Goal: Task Accomplishment & Management: Use online tool/utility

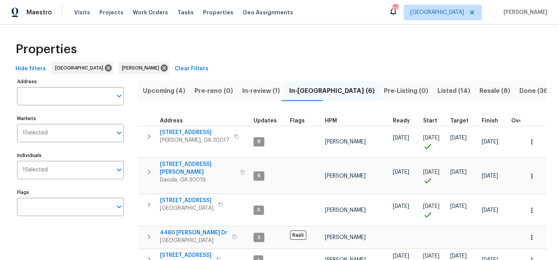
scroll to position [71, 0]
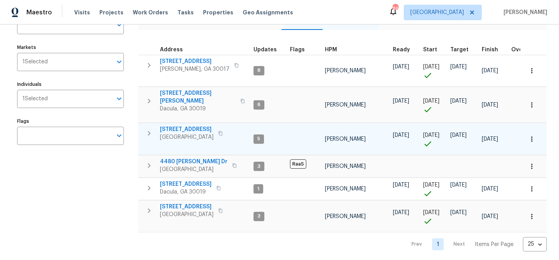
click at [179, 125] on span "550 Wayside Dr" at bounding box center [187, 129] width 54 height 8
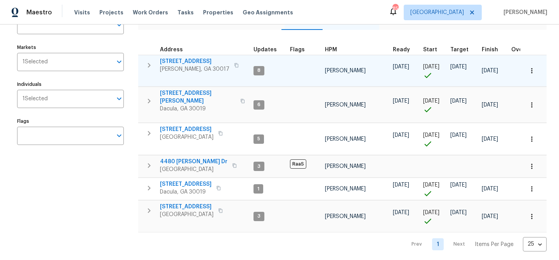
click at [171, 61] on span "2579 Middleton Way" at bounding box center [194, 61] width 69 height 8
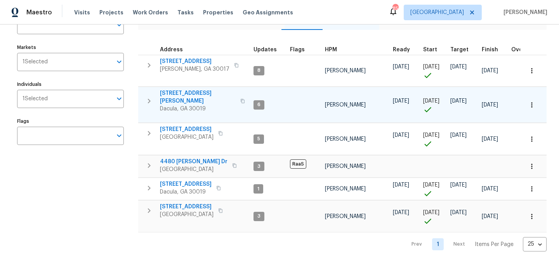
click at [184, 91] on span "3225 Mary Todd Ln" at bounding box center [198, 97] width 76 height 16
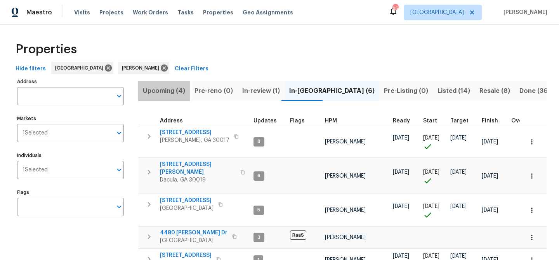
click at [174, 92] on span "Upcoming (4)" at bounding box center [164, 90] width 42 height 11
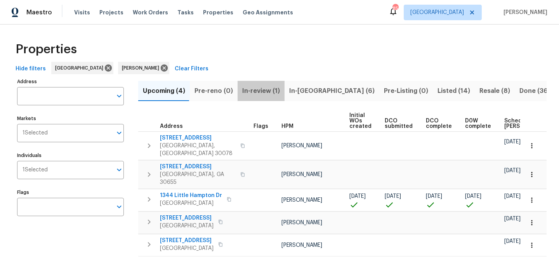
click at [262, 90] on span "In-review (1)" at bounding box center [261, 90] width 38 height 11
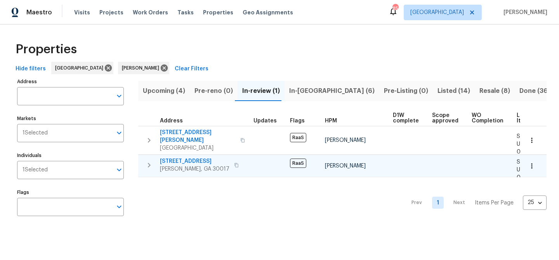
click at [192, 157] on span "1621 Annapolis Way" at bounding box center [194, 161] width 69 height 8
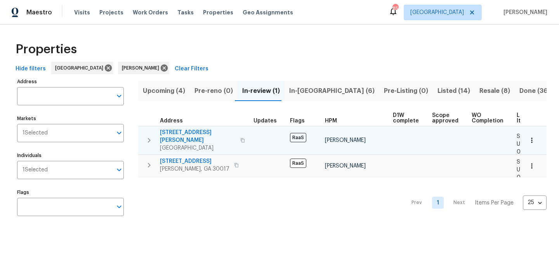
click at [185, 132] on span "135 Harris Cir" at bounding box center [198, 136] width 76 height 16
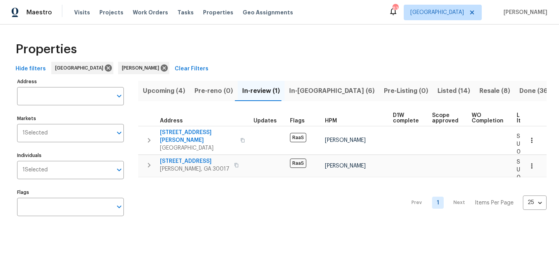
click at [295, 88] on span "In-reno (6)" at bounding box center [331, 90] width 85 height 11
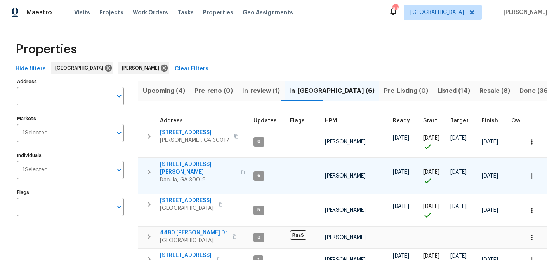
click at [187, 164] on span "3225 Mary Todd Ln" at bounding box center [198, 168] width 76 height 16
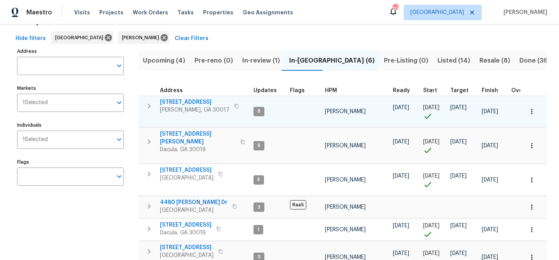
scroll to position [27, 0]
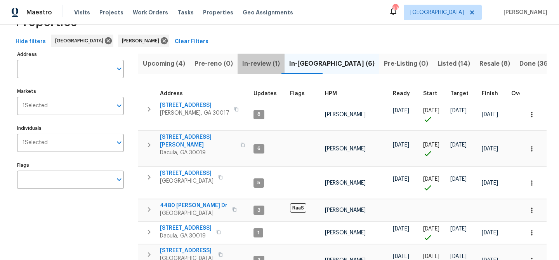
click at [250, 64] on span "In-review (1)" at bounding box center [261, 63] width 38 height 11
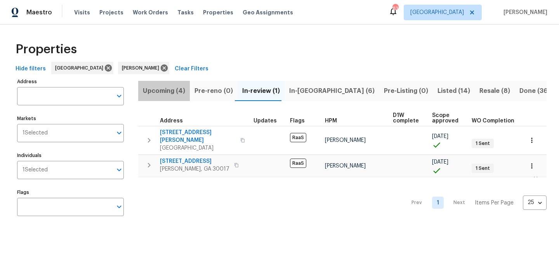
click at [168, 89] on span "Upcoming (4)" at bounding box center [164, 90] width 42 height 11
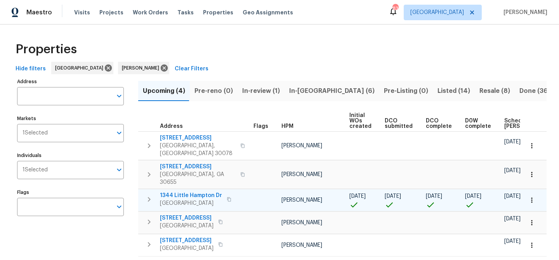
click at [190, 191] on span "1344 Little Hampton Dr" at bounding box center [191, 195] width 62 height 8
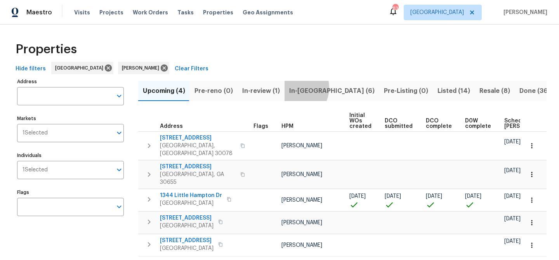
click at [292, 87] on span "In-reno (6)" at bounding box center [331, 90] width 85 height 11
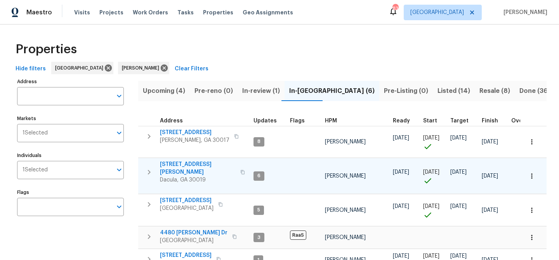
click at [187, 165] on span "[STREET_ADDRESS][PERSON_NAME]" at bounding box center [198, 168] width 76 height 16
click at [188, 163] on span "[STREET_ADDRESS][PERSON_NAME]" at bounding box center [198, 168] width 76 height 16
click at [200, 163] on span "[STREET_ADDRESS][PERSON_NAME]" at bounding box center [198, 168] width 76 height 16
click at [157, 88] on span "Upcoming (4)" at bounding box center [164, 90] width 42 height 11
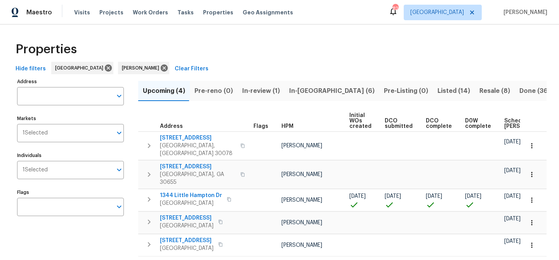
scroll to position [15, 0]
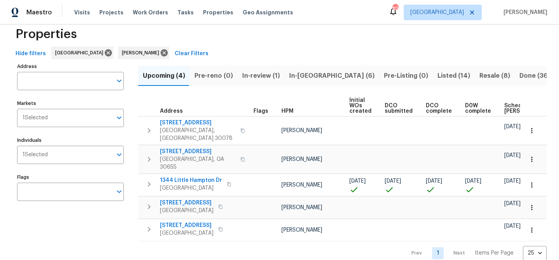
click at [292, 75] on span "In-reno (6)" at bounding box center [331, 75] width 85 height 11
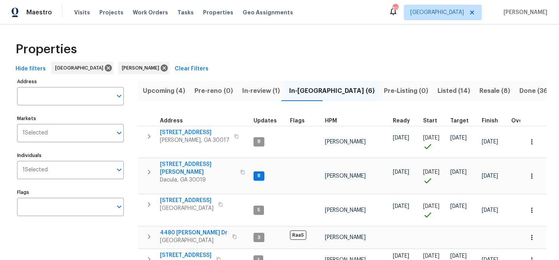
click at [254, 90] on span "In-review (1)" at bounding box center [261, 90] width 38 height 11
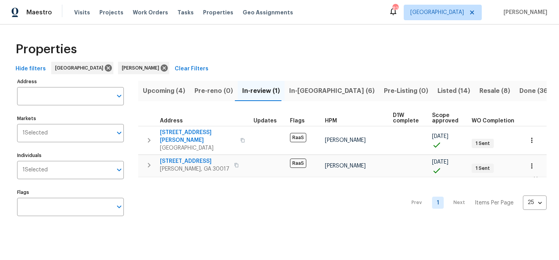
click at [291, 89] on span "In-reno (6)" at bounding box center [331, 90] width 85 height 11
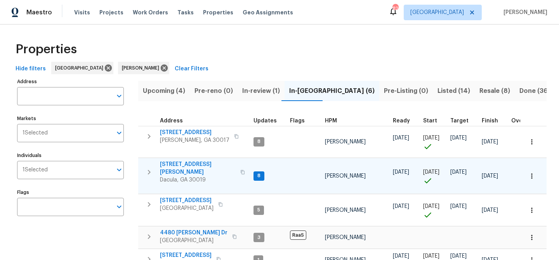
click at [182, 165] on span "[STREET_ADDRESS][PERSON_NAME]" at bounding box center [198, 168] width 76 height 16
click at [182, 163] on span "[STREET_ADDRESS][PERSON_NAME]" at bounding box center [198, 168] width 76 height 16
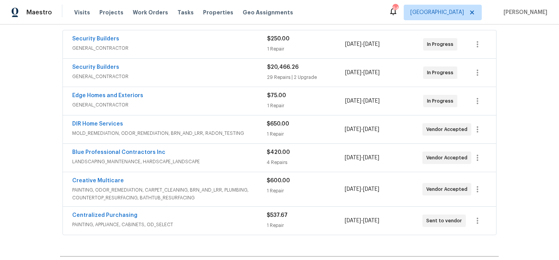
scroll to position [142, 0]
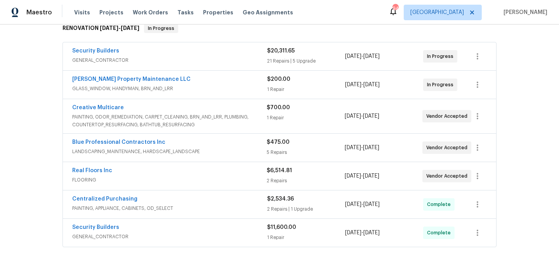
scroll to position [130, 0]
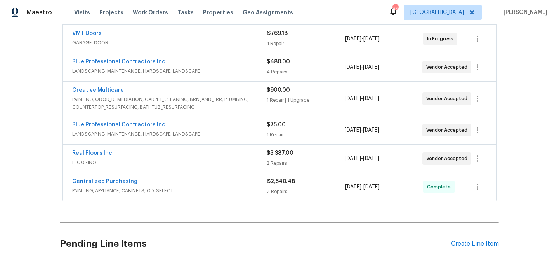
scroll to position [260, 0]
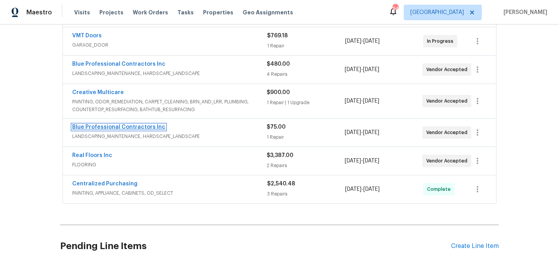
click at [137, 127] on link "Blue Professional Contractors Inc" at bounding box center [118, 126] width 93 height 5
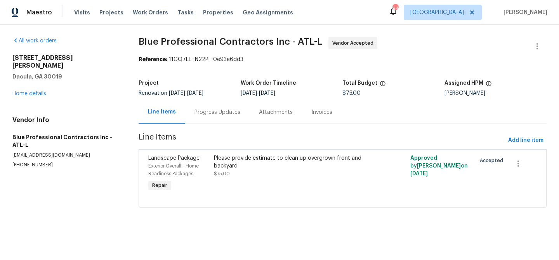
click at [194, 110] on div "Progress Updates" at bounding box center [217, 112] width 46 height 8
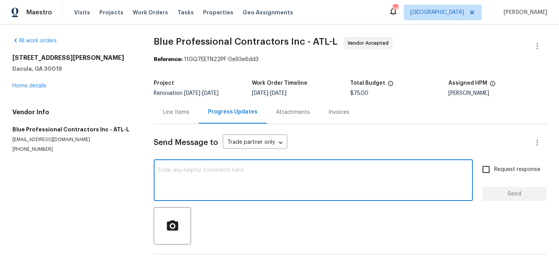
click at [174, 169] on textarea at bounding box center [313, 180] width 310 height 27
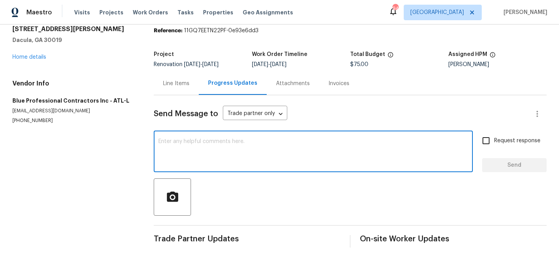
scroll to position [28, 0]
click at [186, 155] on textarea at bounding box center [313, 152] width 310 height 27
type textarea "Happy Friday! Any updates?"
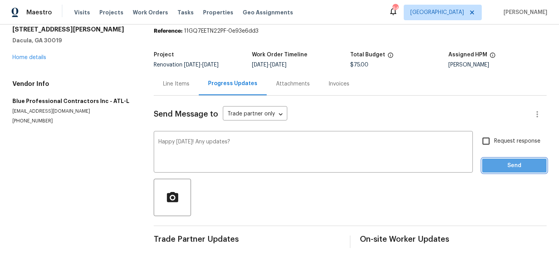
click at [529, 169] on span "Send" at bounding box center [514, 166] width 52 height 10
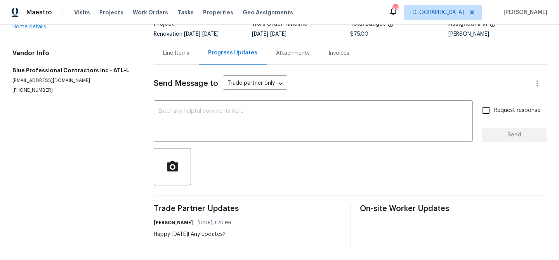
scroll to position [0, 0]
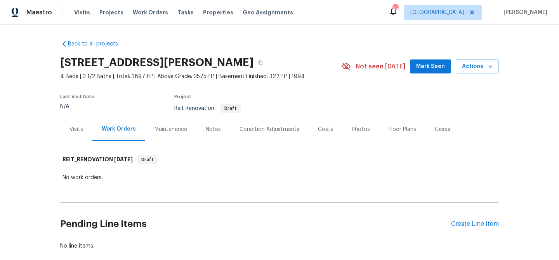
click at [430, 67] on span "Mark Seen" at bounding box center [430, 67] width 29 height 10
click at [472, 222] on div "Create Line Item" at bounding box center [475, 223] width 48 height 7
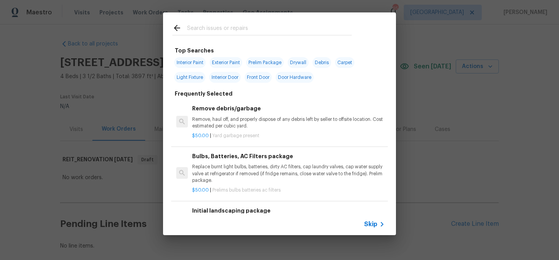
click at [223, 29] on input "text" at bounding box center [269, 29] width 165 height 12
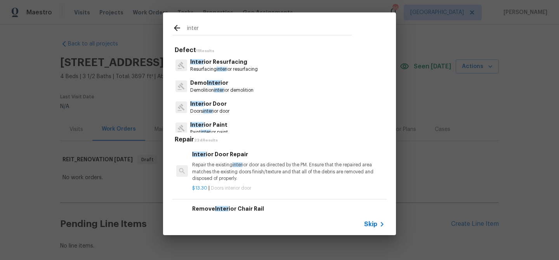
type input "inter"
click at [375, 223] on span "Skip" at bounding box center [370, 224] width 13 height 8
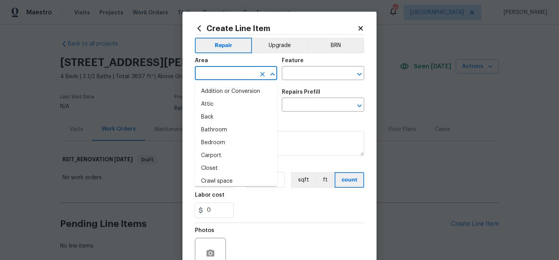
click at [245, 74] on input "text" at bounding box center [225, 74] width 61 height 12
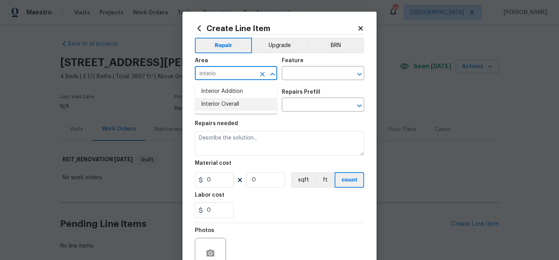
drag, startPoint x: 240, startPoint y: 103, endPoint x: 257, endPoint y: 92, distance: 19.9
click at [243, 101] on li "Interior Overall" at bounding box center [236, 104] width 82 height 13
type input "Interior Overall"
click at [295, 73] on input "text" at bounding box center [312, 74] width 61 height 12
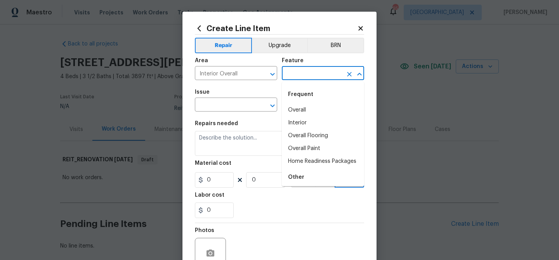
type input "e"
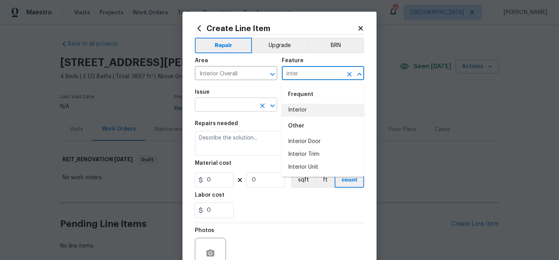
drag, startPoint x: 291, startPoint y: 109, endPoint x: 247, endPoint y: 108, distance: 43.9
click at [290, 109] on li "Interior" at bounding box center [323, 110] width 82 height 13
type input "Interior"
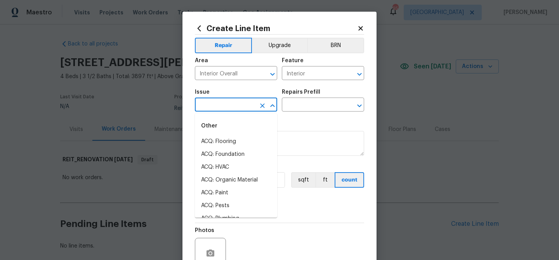
click at [241, 108] on input "text" at bounding box center [225, 105] width 61 height 12
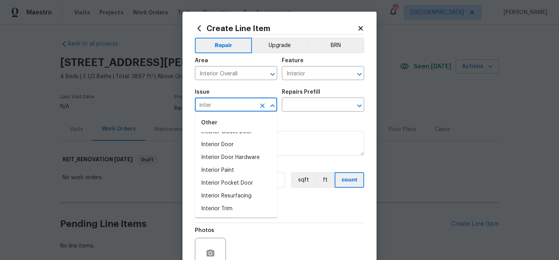
scroll to position [36, 0]
click at [226, 108] on input "inter" at bounding box center [225, 105] width 61 height 12
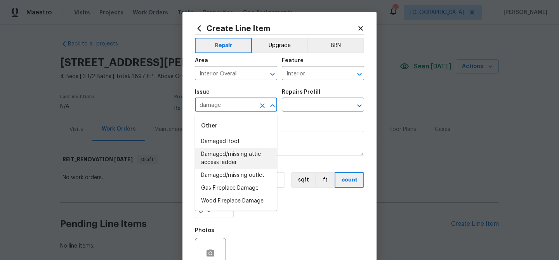
click at [206, 104] on input "damage" at bounding box center [225, 105] width 61 height 12
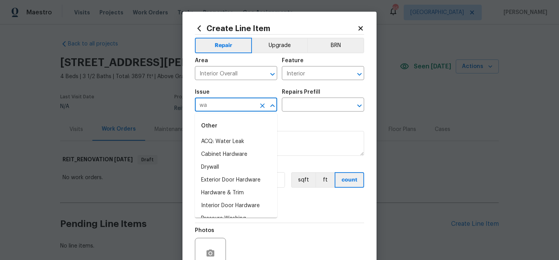
type input "w"
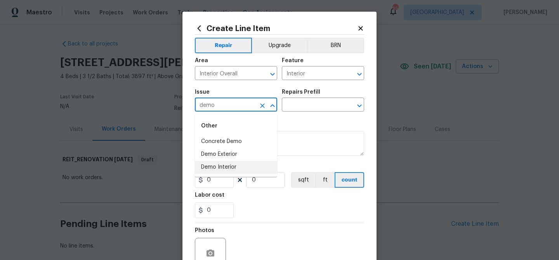
click at [218, 168] on li "Demo Interior" at bounding box center [236, 167] width 82 height 13
type input "Demo Interior"
click at [304, 100] on input "text" at bounding box center [312, 105] width 61 height 12
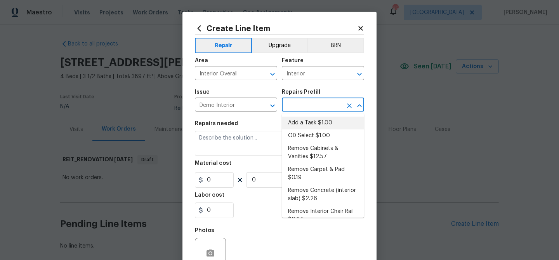
click at [310, 118] on li "Add a Task $1.00" at bounding box center [323, 122] width 82 height 13
type input "Demolition"
type input "Add a Task $1.00"
type textarea "HPM to detail"
type input "1"
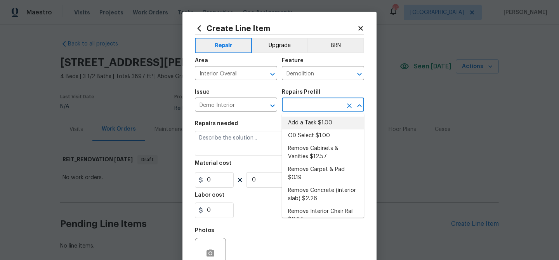
type input "1"
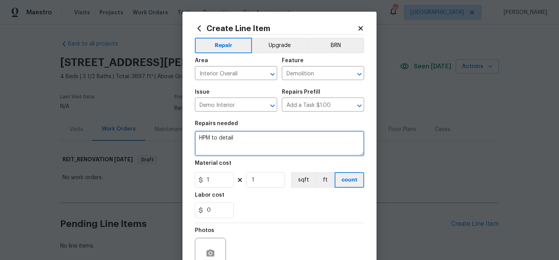
click at [237, 137] on textarea "HPM to detail" at bounding box center [279, 143] width 169 height 25
paste textarea "Details: Agent visit has highlighted water damage to the basement, crawlspace a…"
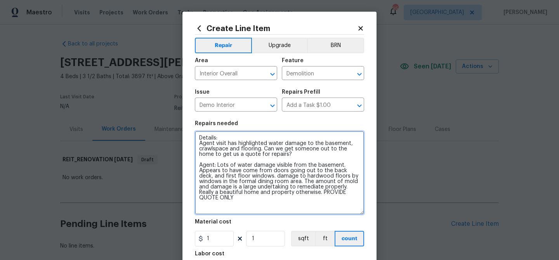
drag, startPoint x: 360, startPoint y: 151, endPoint x: 367, endPoint y: 210, distance: 59.1
click at [367, 210] on div "Create Line Item Repair Upgrade BRN Area Interior Overall ​ Feature Demolition …" at bounding box center [279, 197] width 194 height 370
type textarea "Details: Agent visit has highlighted water damage to the basement, crawlspace a…"
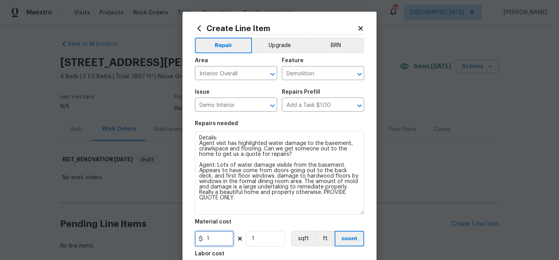
click at [214, 240] on input "1" at bounding box center [214, 239] width 39 height 16
type input "75"
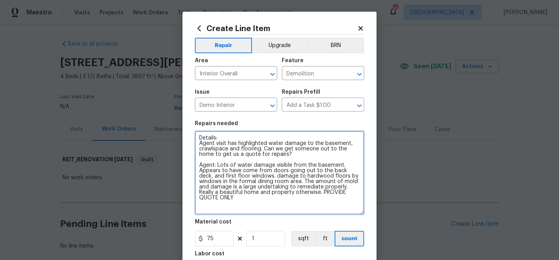
click at [282, 211] on textarea "Details: Agent visit has highlighted water damage to the basement, crawlspace a…" at bounding box center [279, 172] width 169 height 83
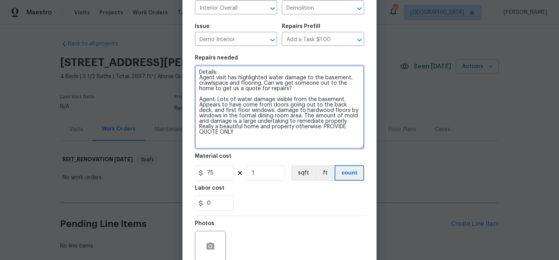
scroll to position [134, 0]
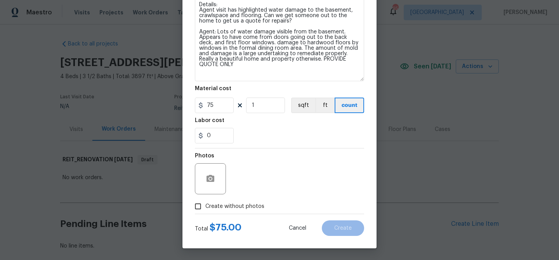
click at [253, 205] on span "Create without photos" at bounding box center [234, 206] width 59 height 8
click at [205, 205] on input "Create without photos" at bounding box center [198, 206] width 15 height 15
checkbox input "true"
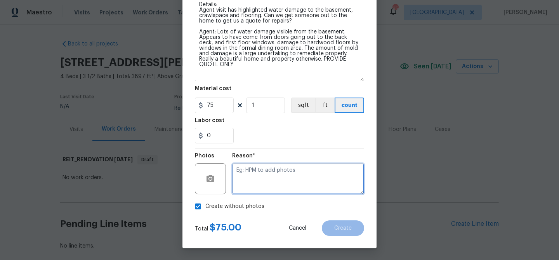
click at [265, 170] on textarea at bounding box center [298, 178] width 132 height 31
paste textarea "Details: Agent visit has highlighted water damage to the basement, crawlspace a…"
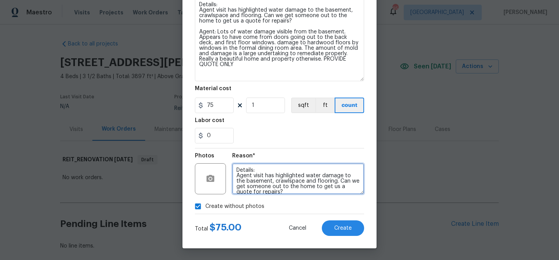
scroll to position [61, 0]
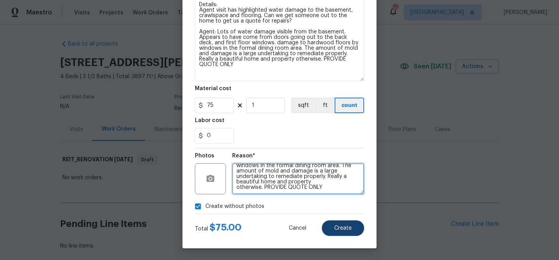
type textarea "Details: Agent visit has highlighted water damage to the basement, crawlspace a…"
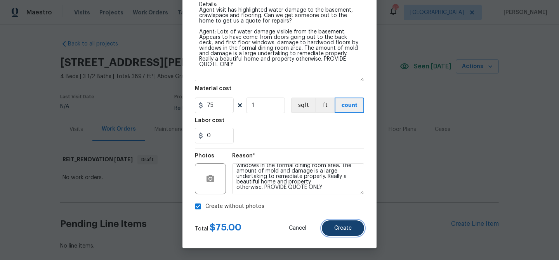
click at [336, 225] on span "Create" at bounding box center [342, 228] width 17 height 6
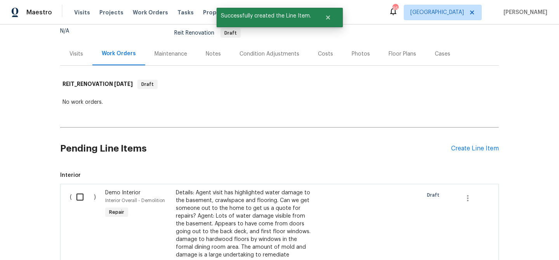
scroll to position [129, 0]
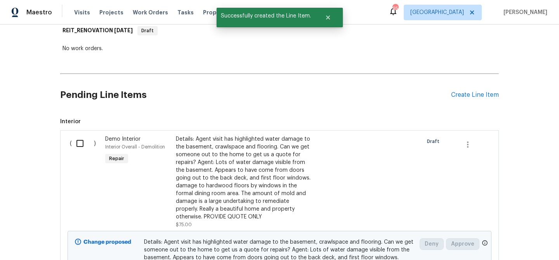
click at [78, 141] on input "checkbox" at bounding box center [83, 143] width 22 height 16
checkbox input "true"
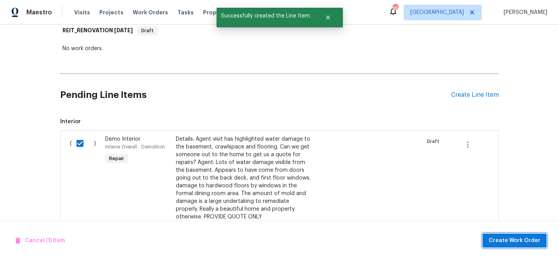
click at [519, 236] on span "Create Work Order" at bounding box center [515, 241] width 52 height 10
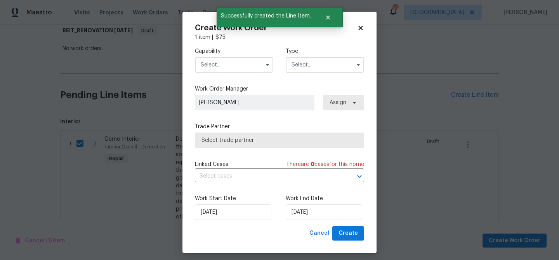
click at [205, 64] on input "text" at bounding box center [234, 65] width 78 height 16
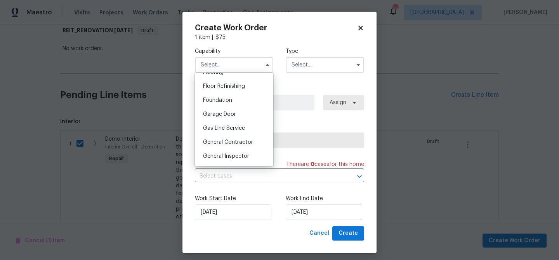
scroll to position [357, 0]
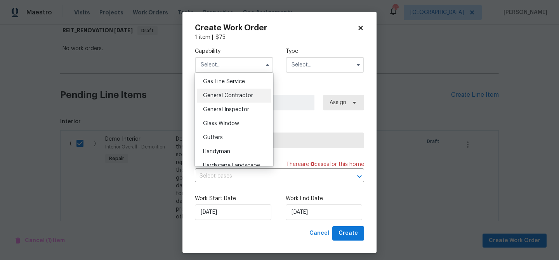
click at [242, 97] on span "General Contractor" at bounding box center [228, 95] width 50 height 5
type input "General Contractor"
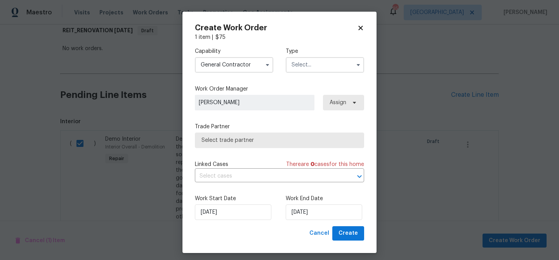
click at [293, 64] on input "text" at bounding box center [325, 65] width 78 height 16
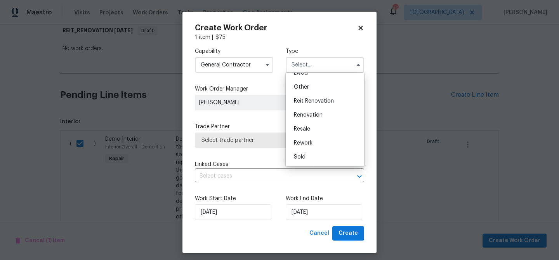
scroll to position [91, 0]
click at [318, 103] on span "Reit Renovation" at bounding box center [314, 102] width 40 height 5
type input "Reit Renovation"
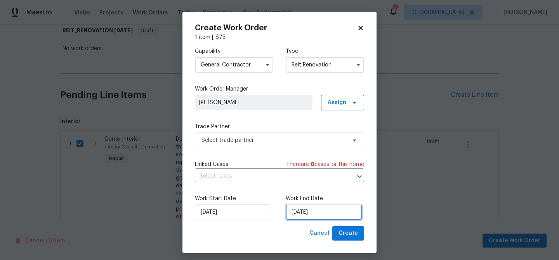
click at [321, 210] on input "9/26/2025" at bounding box center [324, 212] width 76 height 16
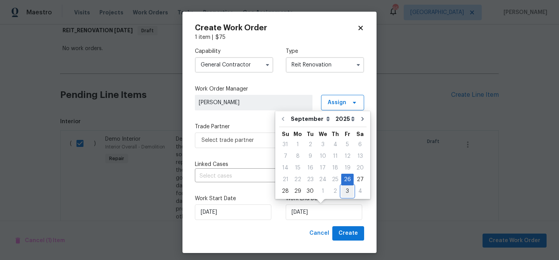
click at [341, 191] on div "3" at bounding box center [347, 191] width 12 height 11
type input "10/3/2025"
select select "9"
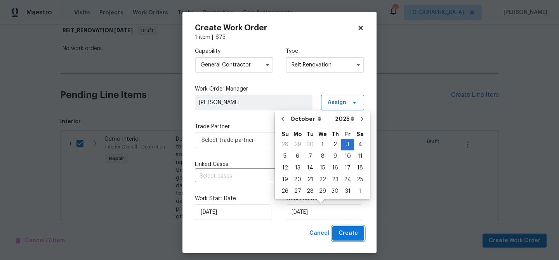
click at [352, 237] on span "Create" at bounding box center [347, 233] width 19 height 10
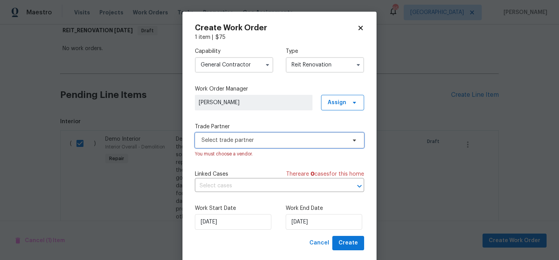
click at [303, 142] on span "Select trade partner" at bounding box center [273, 140] width 145 height 8
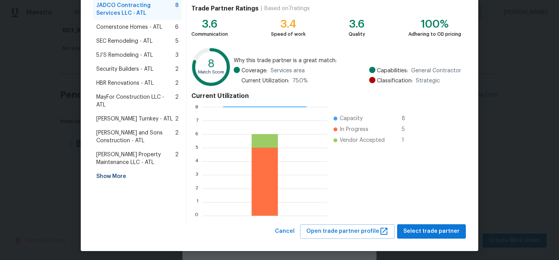
scroll to position [83, 0]
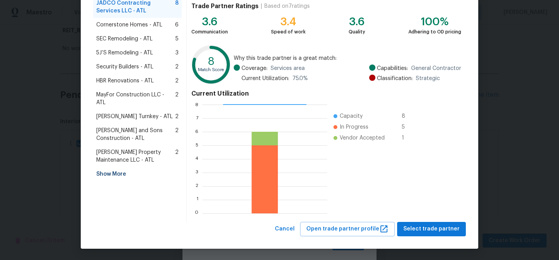
click at [125, 170] on div "Show More" at bounding box center [137, 174] width 88 height 14
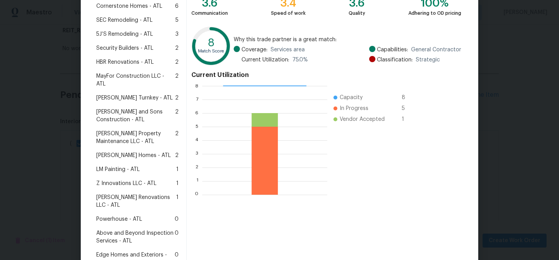
scroll to position [104, 0]
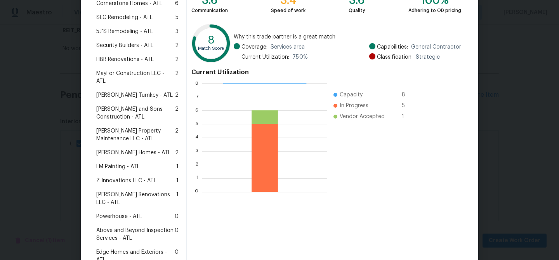
click at [141, 149] on span "Therrien Homes - ATL" at bounding box center [133, 153] width 75 height 8
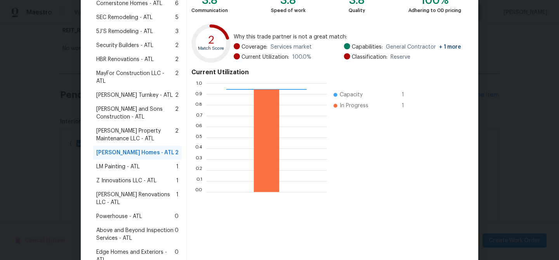
scroll to position [202, 0]
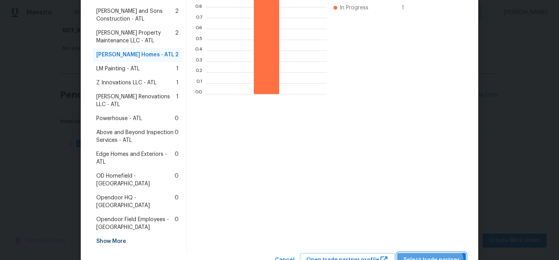
click at [433, 255] on span "Select trade partner" at bounding box center [431, 260] width 56 height 10
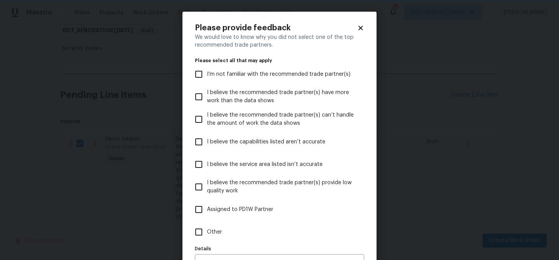
scroll to position [48, 0]
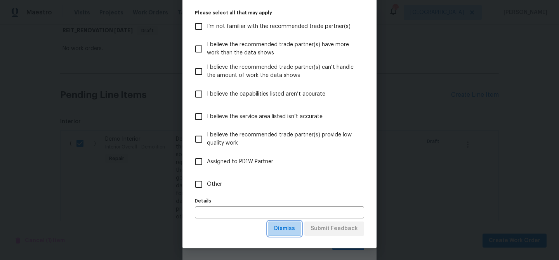
click at [284, 227] on span "Dismiss" at bounding box center [284, 229] width 21 height 10
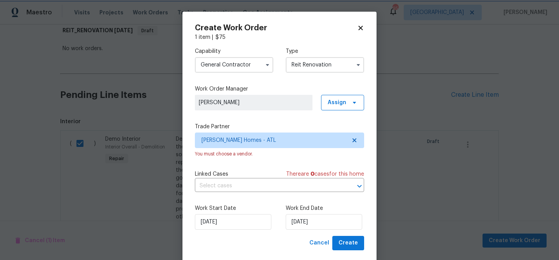
scroll to position [0, 0]
select select "9"
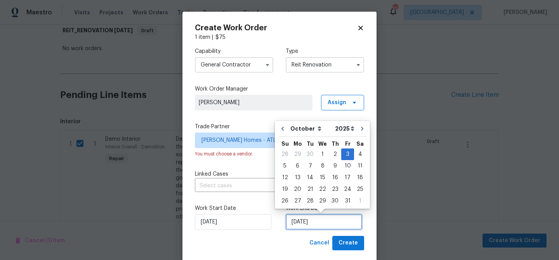
click at [298, 223] on input "10/3/2025" at bounding box center [324, 222] width 76 height 16
click at [341, 241] on span "Create" at bounding box center [347, 243] width 19 height 10
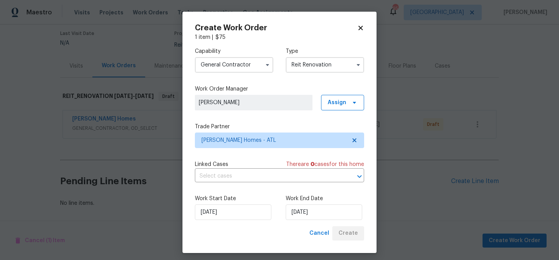
scroll to position [63, 0]
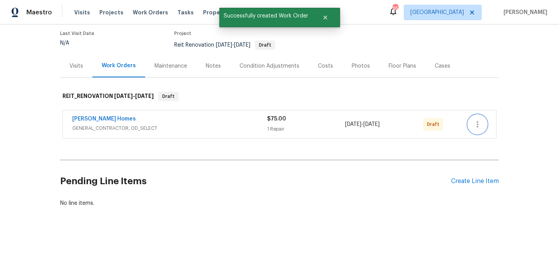
click at [477, 120] on icon "button" at bounding box center [477, 124] width 9 height 9
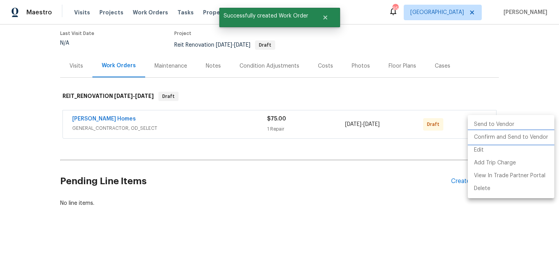
click at [481, 134] on li "Confirm and Send to Vendor" at bounding box center [511, 137] width 87 height 13
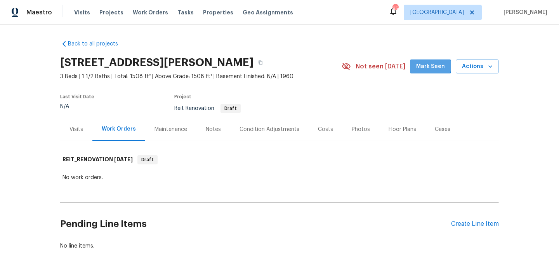
click at [421, 66] on span "Mark Seen" at bounding box center [430, 67] width 29 height 10
click at [466, 226] on div "Create Line Item" at bounding box center [475, 223] width 48 height 7
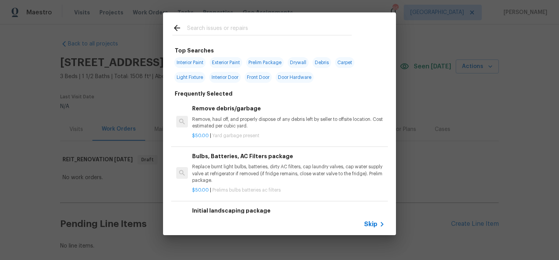
click at [237, 31] on input "text" at bounding box center [269, 29] width 165 height 12
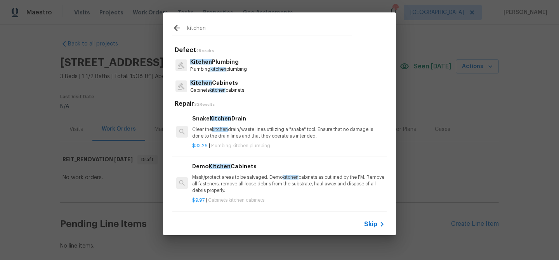
type input "kitchen"
click at [376, 222] on span "Skip" at bounding box center [370, 224] width 13 height 8
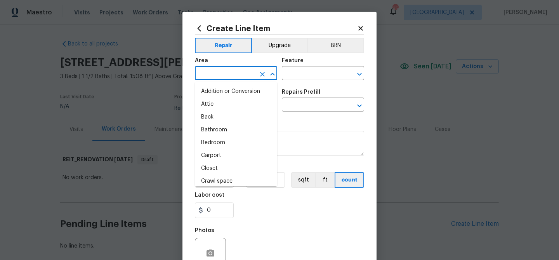
click at [203, 71] on input "text" at bounding box center [225, 74] width 61 height 12
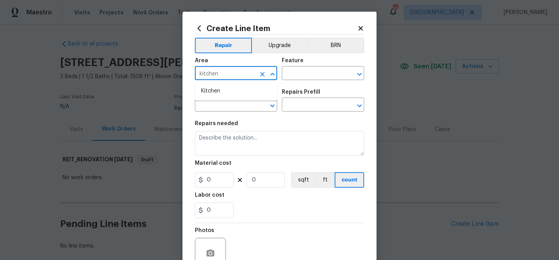
scroll to position [0, 0]
drag, startPoint x: 206, startPoint y: 90, endPoint x: 239, endPoint y: 74, distance: 35.9
click at [206, 90] on li "Kitchen" at bounding box center [236, 91] width 82 height 13
type input "Kitchen"
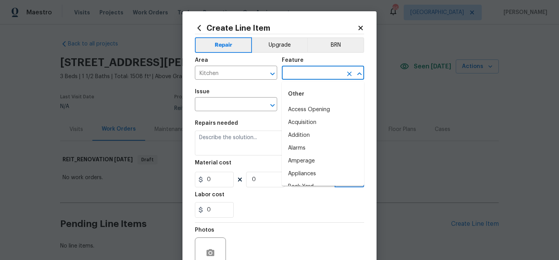
click at [308, 72] on input "text" at bounding box center [312, 74] width 61 height 12
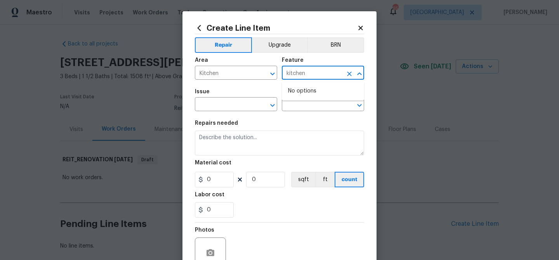
click at [307, 72] on input "kitchen" at bounding box center [312, 74] width 61 height 12
click at [307, 108] on li "Interior" at bounding box center [323, 109] width 82 height 13
type input "Interior"
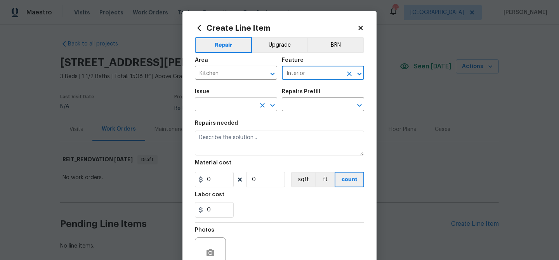
click at [220, 104] on input "text" at bounding box center [225, 105] width 61 height 12
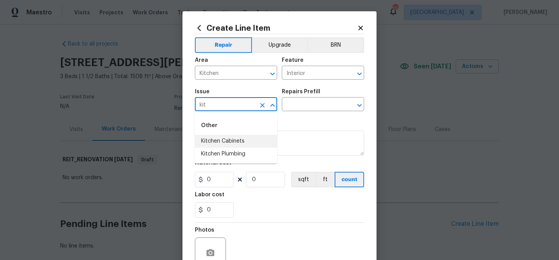
click at [219, 137] on li "Kitchen Cabinets" at bounding box center [236, 141] width 82 height 13
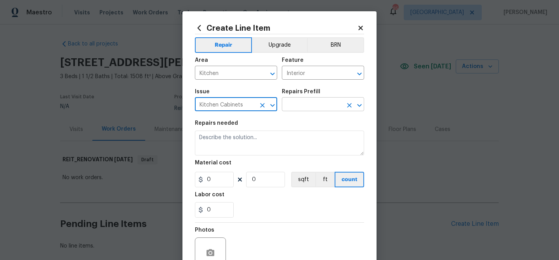
type input "Kitchen Cabinets"
click at [300, 109] on input "text" at bounding box center [312, 105] width 61 height 12
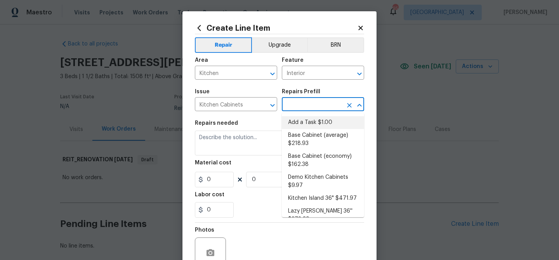
click at [302, 120] on li "Add a Task $1.00" at bounding box center [323, 122] width 82 height 13
type input "Cabinets"
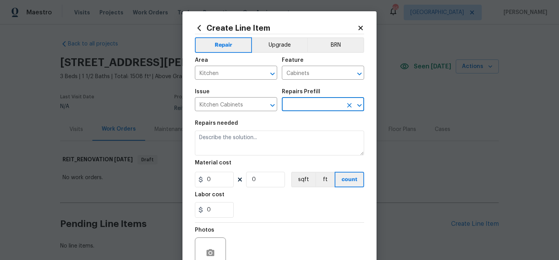
type input "Add a Task $1.00"
type textarea "HPM to detail"
type input "1"
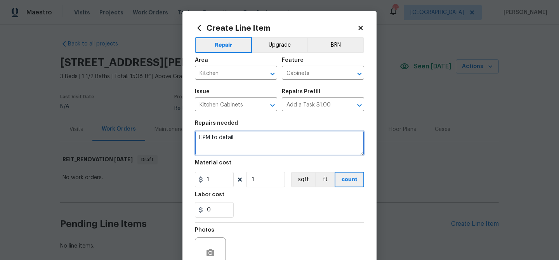
click at [262, 138] on textarea "HPM to detail" at bounding box center [279, 142] width 169 height 25
paste textarea "quote putting the kitchen back for full functionality. See notes below. 135 Har…"
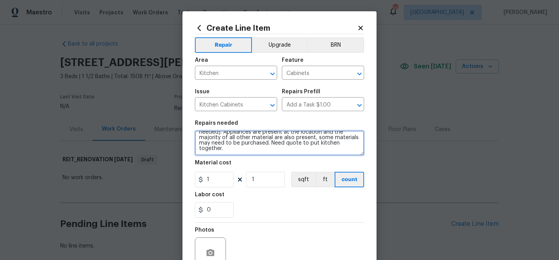
scroll to position [0, 0]
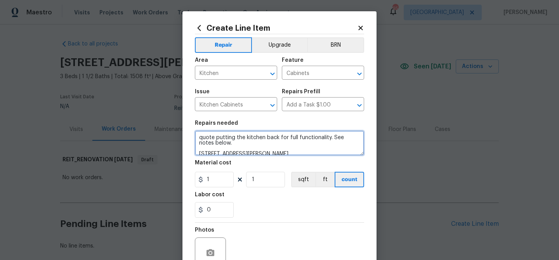
click at [213, 137] on textarea "quote putting the kitchen back for full functionality. See notes below. 135 Har…" at bounding box center [279, 142] width 169 height 25
click at [199, 137] on textarea "quote putting the kitchen back for full functionality. See notes below. 135 Har…" at bounding box center [279, 142] width 169 height 25
click at [247, 138] on textarea "Provide quote putting the kitchen back for full functionality. See notes below.…" at bounding box center [279, 142] width 169 height 25
click at [299, 137] on textarea "Provide quote to put the kitchen back for full functionality. See notes below. …" at bounding box center [279, 142] width 169 height 25
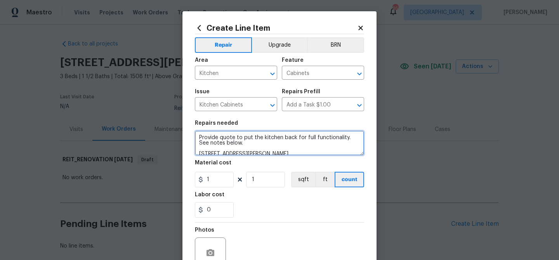
click at [299, 137] on textarea "Provide quote to put the kitchen back for full functionality. See notes below. …" at bounding box center [279, 142] width 169 height 25
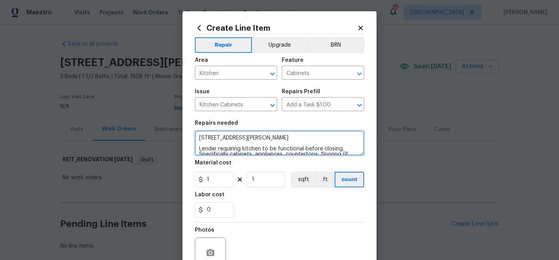
scroll to position [17, 0]
type textarea "Provide quote to put the kitchen back to full functionality. See notes below. 1…"
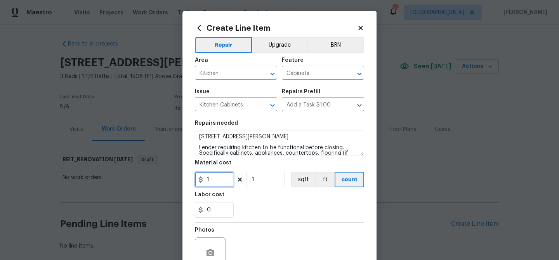
click at [221, 180] on input "1" at bounding box center [214, 180] width 39 height 16
type input "75"
click at [270, 216] on div "0" at bounding box center [279, 210] width 169 height 16
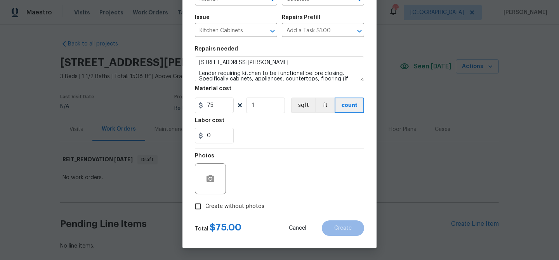
click at [228, 201] on label "Create without photos" at bounding box center [228, 206] width 74 height 15
click at [205, 201] on input "Create without photos" at bounding box center [198, 206] width 15 height 15
checkbox input "true"
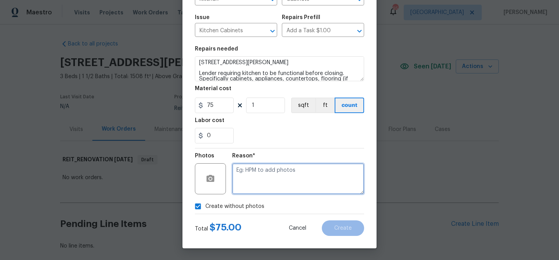
click at [261, 189] on textarea at bounding box center [298, 178] width 132 height 31
paste textarea "quote putting the kitchen back for full functionality. See notes below. 135 Har…"
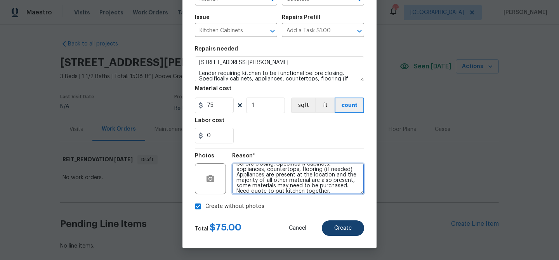
type textarea "quote putting the kitchen back for full functionality. See notes below. 135 Har…"
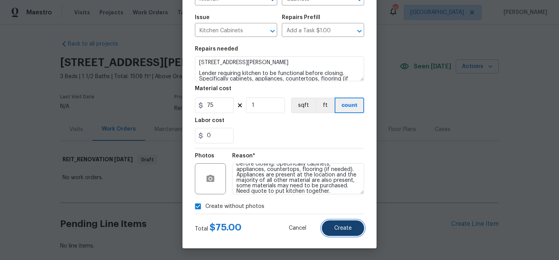
click at [344, 228] on span "Create" at bounding box center [342, 228] width 17 height 6
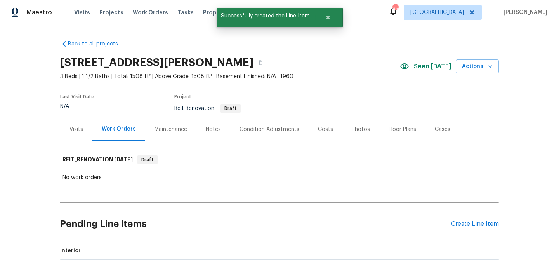
scroll to position [193, 0]
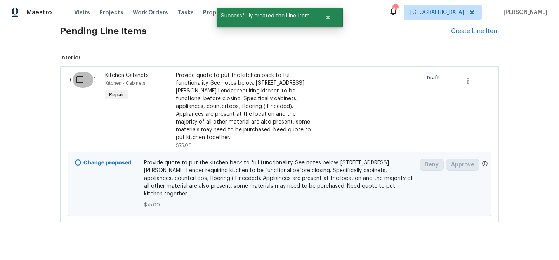
click at [85, 78] on input "checkbox" at bounding box center [83, 79] width 22 height 16
checkbox input "true"
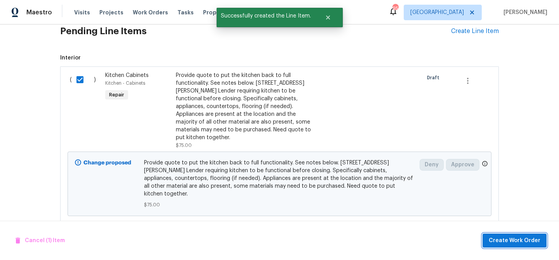
click at [525, 239] on span "Create Work Order" at bounding box center [515, 241] width 52 height 10
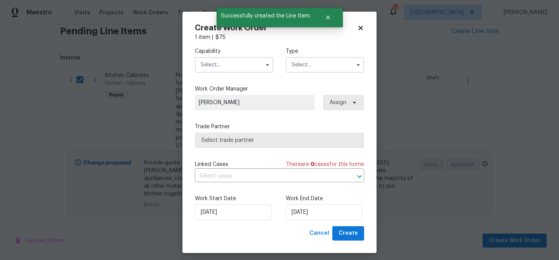
drag, startPoint x: 232, startPoint y: 64, endPoint x: 245, endPoint y: 72, distance: 15.4
click at [232, 64] on input "text" at bounding box center [234, 65] width 78 height 16
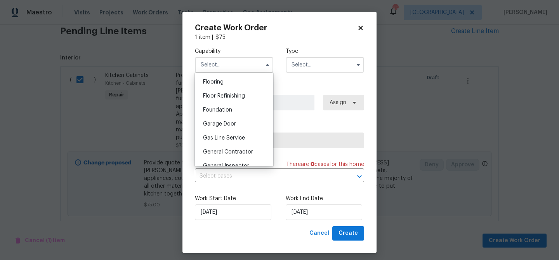
scroll to position [302, 0]
click at [223, 149] on span "General Contractor" at bounding box center [228, 149] width 50 height 5
type input "General Contractor"
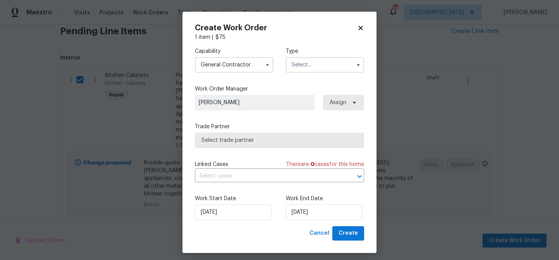
click at [293, 64] on input "text" at bounding box center [325, 65] width 78 height 16
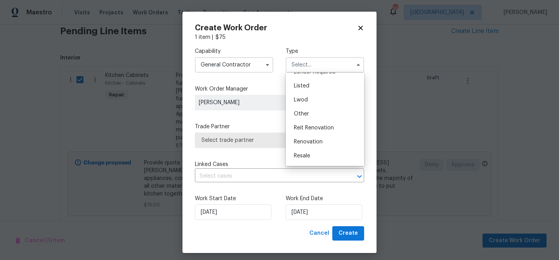
scroll to position [86, 0]
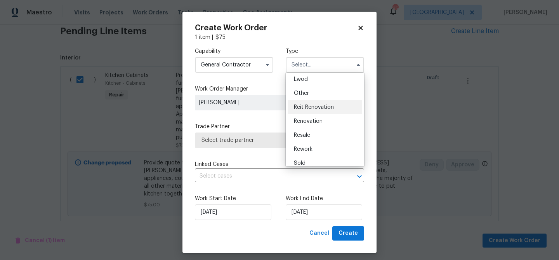
click at [317, 107] on span "Reit Renovation" at bounding box center [314, 106] width 40 height 5
type input "Reit Renovation"
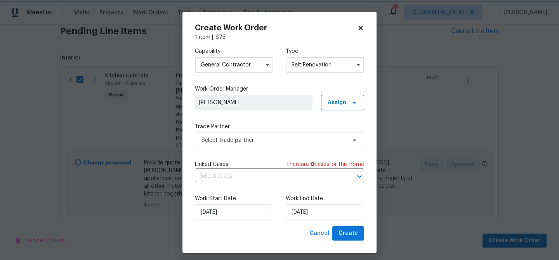
scroll to position [0, 0]
click at [262, 141] on span "Select trade partner" at bounding box center [273, 140] width 145 height 8
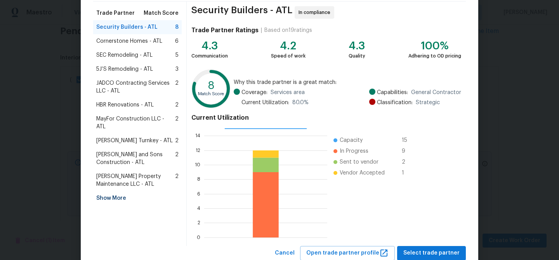
scroll to position [60, 0]
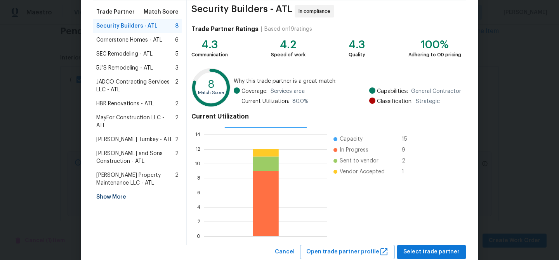
click at [111, 190] on div "Show More" at bounding box center [137, 197] width 88 height 14
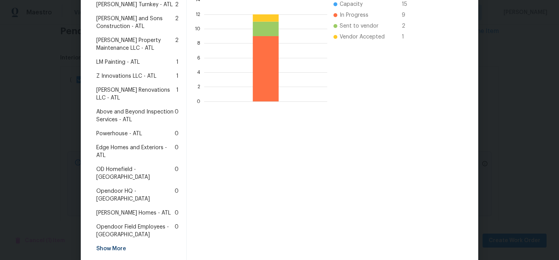
scroll to position [202, 0]
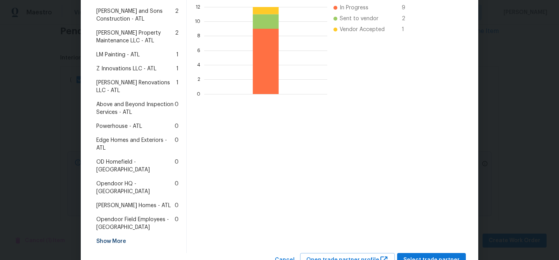
click at [127, 201] on span "Therrien Homes - ATL" at bounding box center [133, 205] width 75 height 8
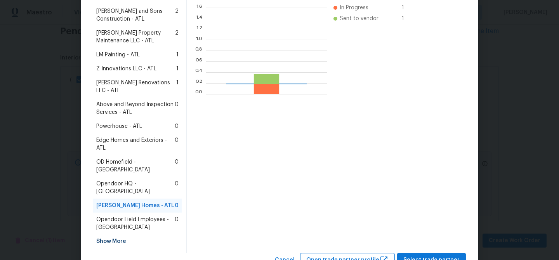
scroll to position [109, 121]
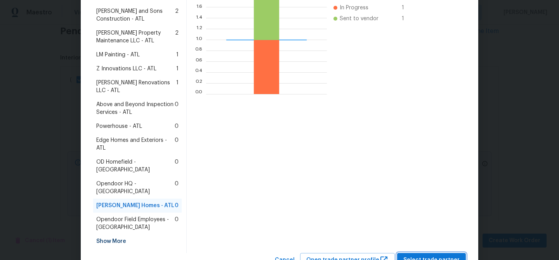
click at [405, 253] on button "Select trade partner" at bounding box center [431, 260] width 69 height 14
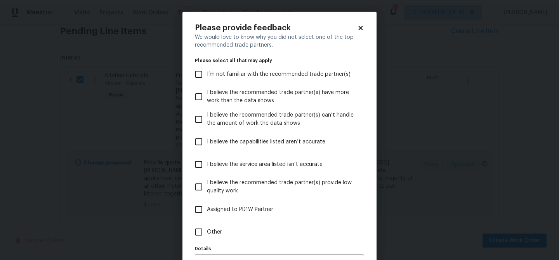
scroll to position [48, 0]
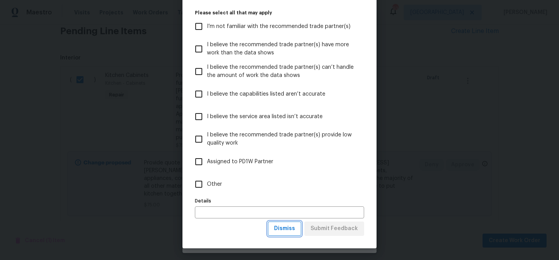
click at [290, 232] on span "Dismiss" at bounding box center [284, 229] width 21 height 10
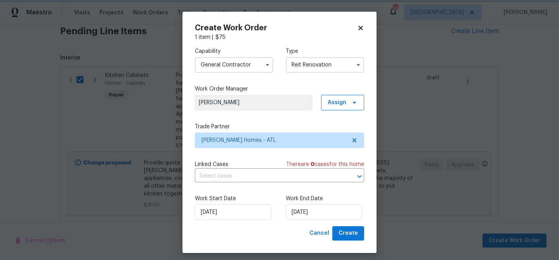
scroll to position [0, 0]
click at [307, 214] on input "9/26/2025" at bounding box center [324, 212] width 76 height 16
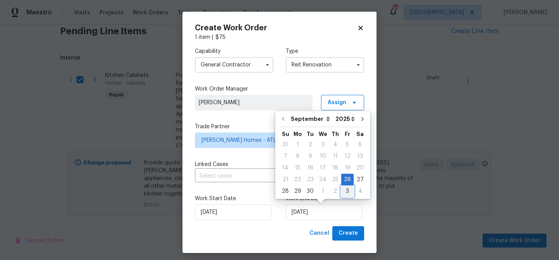
click at [344, 191] on div "3" at bounding box center [347, 191] width 12 height 11
type input "10/3/2025"
select select "9"
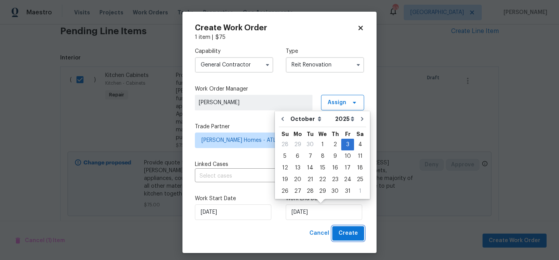
click at [354, 233] on span "Create" at bounding box center [347, 233] width 19 height 10
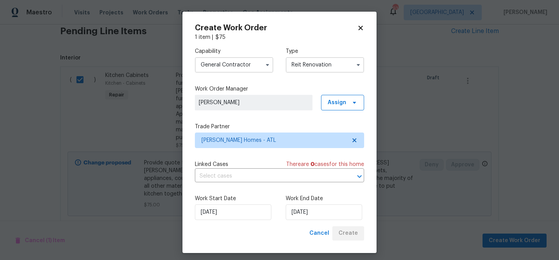
scroll to position [63, 0]
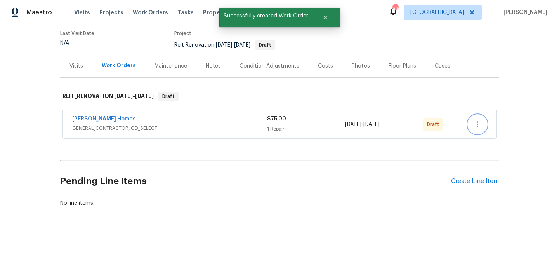
click at [473, 121] on icon "button" at bounding box center [477, 124] width 9 height 9
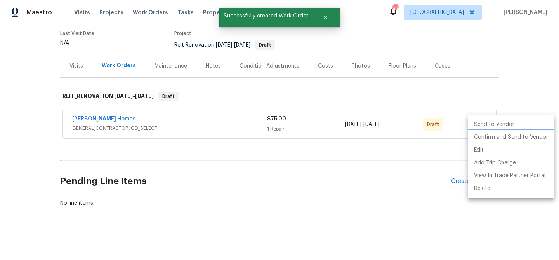
click at [479, 135] on li "Confirm and Send to Vendor" at bounding box center [511, 137] width 87 height 13
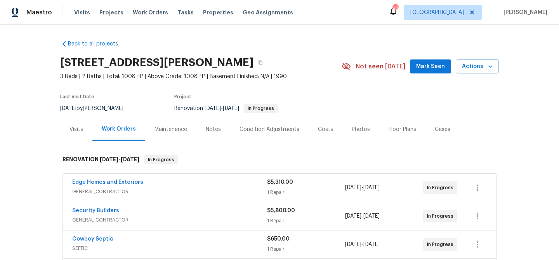
click at [415, 69] on button "Mark Seen" at bounding box center [430, 66] width 41 height 14
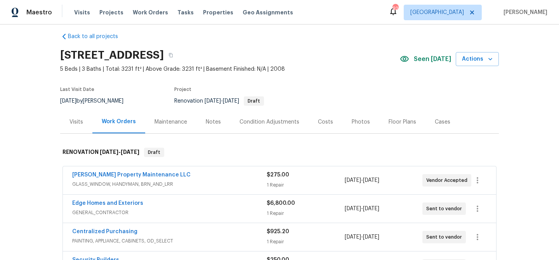
scroll to position [8, 0]
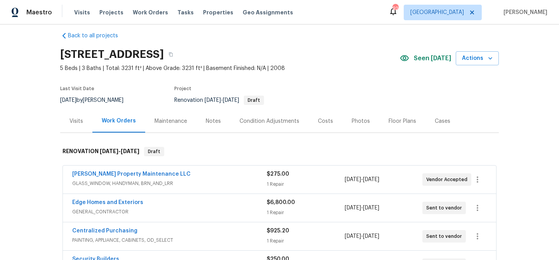
click at [265, 123] on div "Condition Adjustments" at bounding box center [269, 121] width 60 height 8
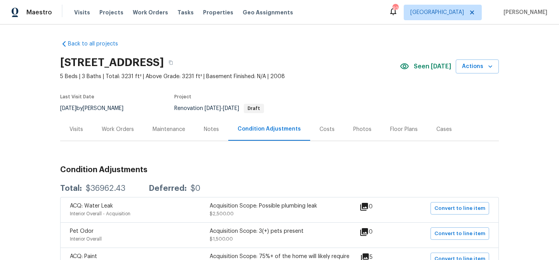
click at [128, 130] on div "Work Orders" at bounding box center [118, 129] width 32 height 8
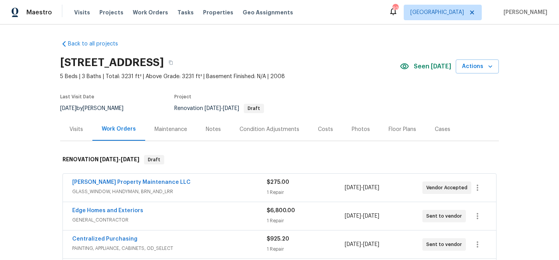
scroll to position [156, 0]
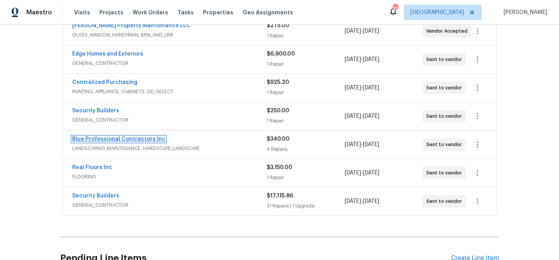
click at [116, 140] on link "Blue Professional Contractors Inc" at bounding box center [118, 138] width 93 height 5
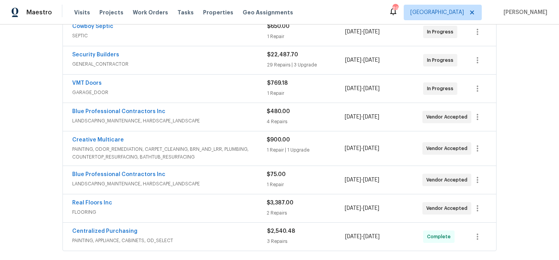
scroll to position [215, 0]
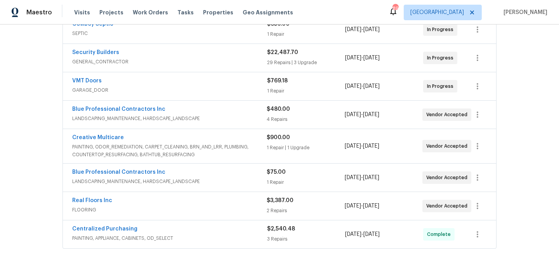
click at [105, 167] on div "Blue Professional Contractors Inc LANDSCAPING_MAINTENANCE, HARDSCAPE_LANDSCAPE …" at bounding box center [279, 177] width 433 height 28
click at [106, 171] on link "Blue Professional Contractors Inc" at bounding box center [118, 171] width 93 height 5
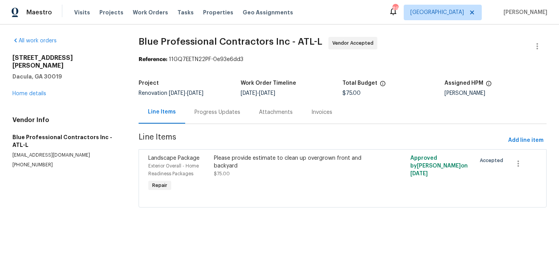
click at [224, 160] on div "Please provide estimate to clean up overgrown front and backyard" at bounding box center [293, 162] width 159 height 16
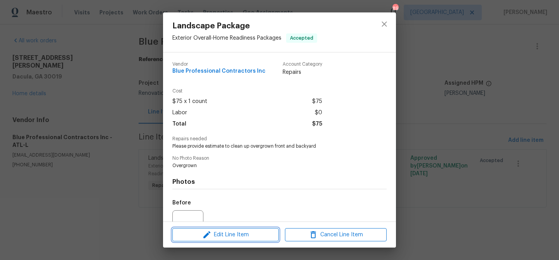
click at [239, 236] on span "Edit Line Item" at bounding box center [226, 235] width 102 height 10
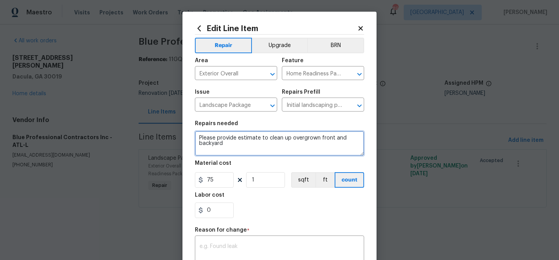
click at [227, 136] on textarea "Please provide estimate to clean up overgrown front and backyard" at bounding box center [279, 143] width 169 height 25
paste textarea "Loremipsu Dolorsi ame consecte ad e seddo, eius, tempor-incid utlaboree dolo ma…"
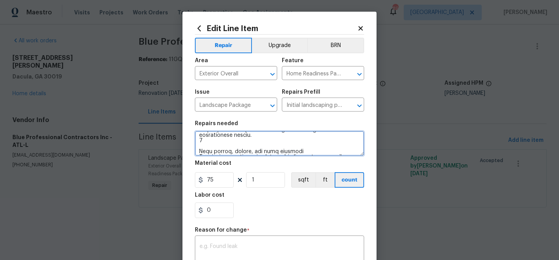
scroll to position [331, 0]
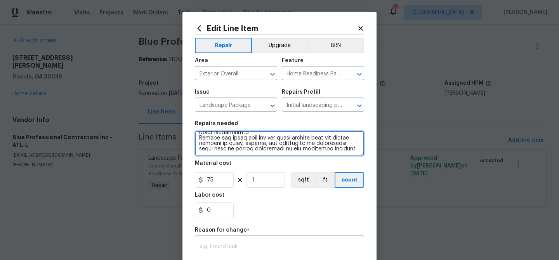
type textarea "Loremipsu Dolorsi ame consecte ad e seddo, eius, tempor-incid utlaboree dolo ma…"
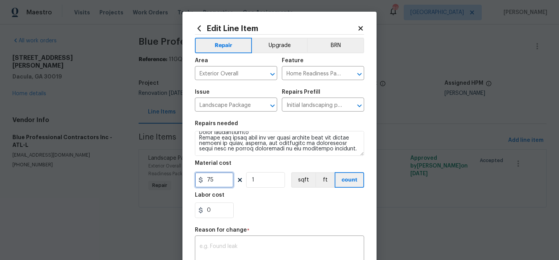
click at [212, 179] on input "75" at bounding box center [214, 180] width 39 height 16
type input "4500"
click at [262, 206] on div "0" at bounding box center [279, 210] width 169 height 16
click at [225, 241] on div "x ​" at bounding box center [279, 251] width 169 height 29
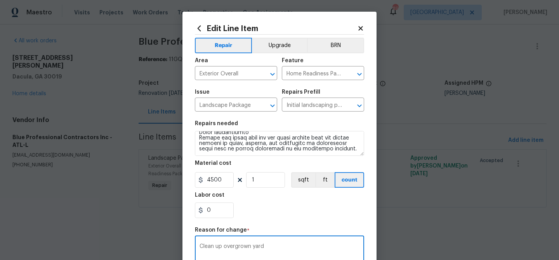
type textarea "Clean up overgrown yard"
click at [262, 214] on div "0" at bounding box center [279, 210] width 169 height 16
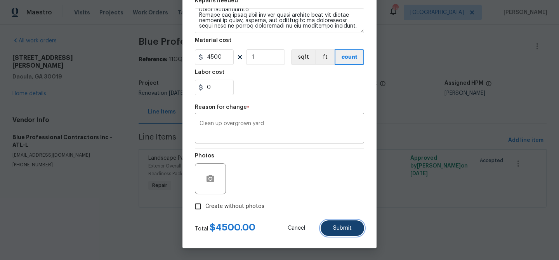
click at [330, 226] on button "Submit" at bounding box center [342, 228] width 43 height 16
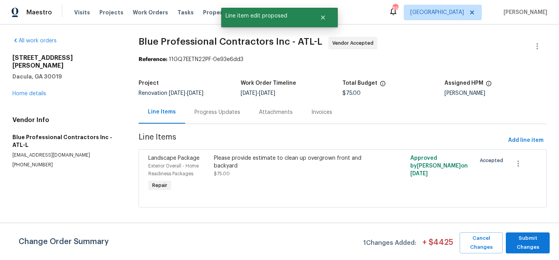
scroll to position [0, 0]
click at [519, 239] on span "Submit Changes" at bounding box center [528, 243] width 36 height 18
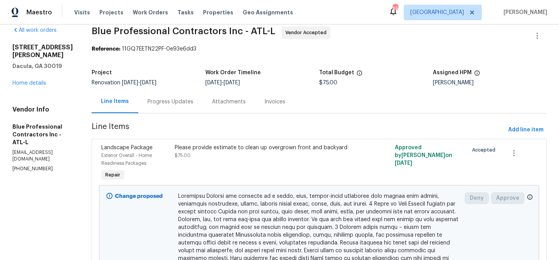
scroll to position [11, 0]
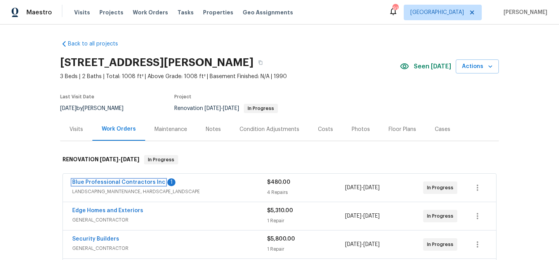
click at [111, 180] on link "Blue Professional Contractors Inc" at bounding box center [118, 181] width 93 height 5
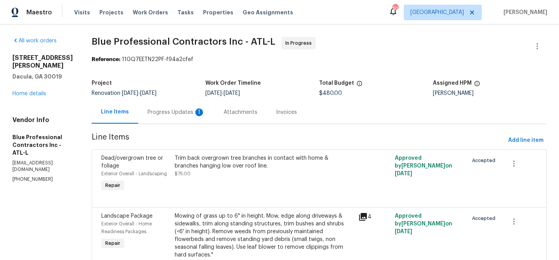
click at [186, 110] on div "Progress Updates 1" at bounding box center [175, 112] width 57 height 8
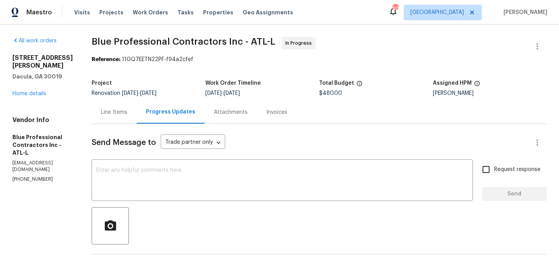
scroll to position [90, 0]
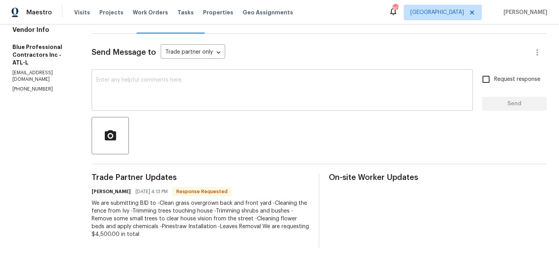
click at [169, 85] on textarea at bounding box center [282, 90] width 372 height 27
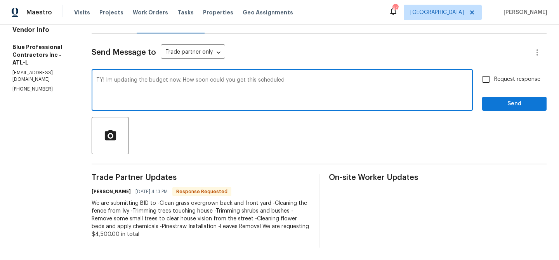
click at [339, 81] on textarea "TY! Im updating the budget now. How soon could you get this scheduled" at bounding box center [282, 90] width 372 height 27
type textarea "TY! Im updating the budget now. How soon could you get this scheduled!"
click at [497, 99] on span "Send" at bounding box center [514, 104] width 52 height 10
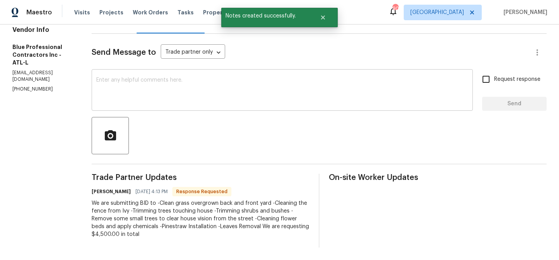
scroll to position [0, 0]
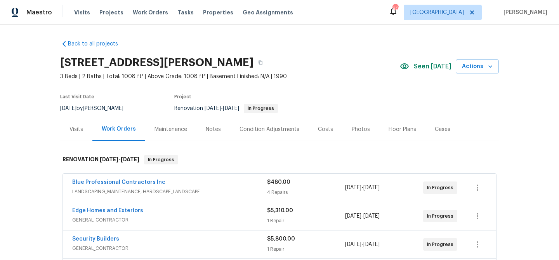
click at [208, 125] on div "Notes" at bounding box center [213, 129] width 15 height 8
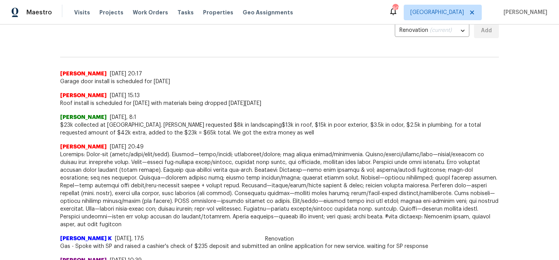
scroll to position [182, 0]
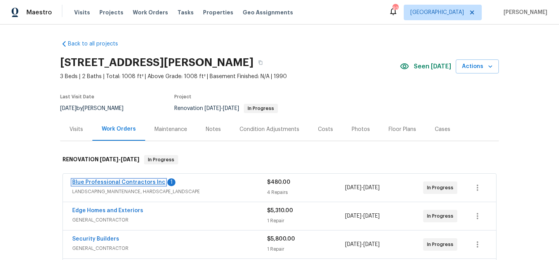
click at [137, 181] on link "Blue Professional Contractors Inc" at bounding box center [118, 181] width 93 height 5
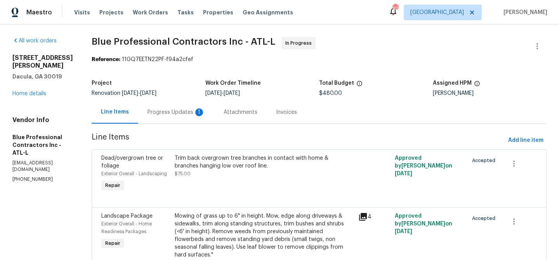
click at [191, 112] on div "Progress Updates 1" at bounding box center [175, 112] width 57 height 8
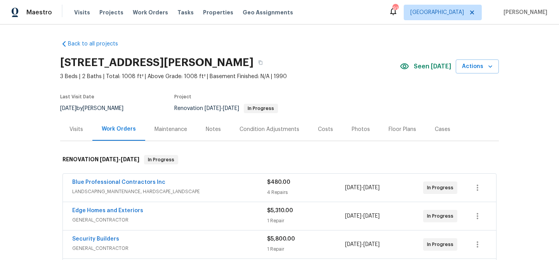
click at [211, 128] on div "Notes" at bounding box center [213, 129] width 15 height 8
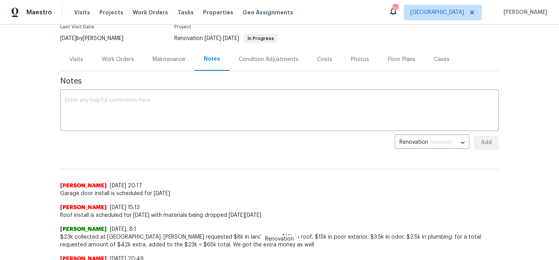
scroll to position [70, 0]
click at [123, 108] on textarea at bounding box center [279, 110] width 429 height 27
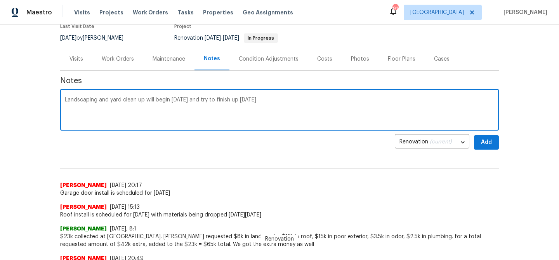
type textarea "Landscaping and yard clean up will begin [DATE] and try to finish up [DATE]"
click at [484, 139] on span "Add" at bounding box center [486, 142] width 12 height 10
